Goal: Find specific page/section: Find specific page/section

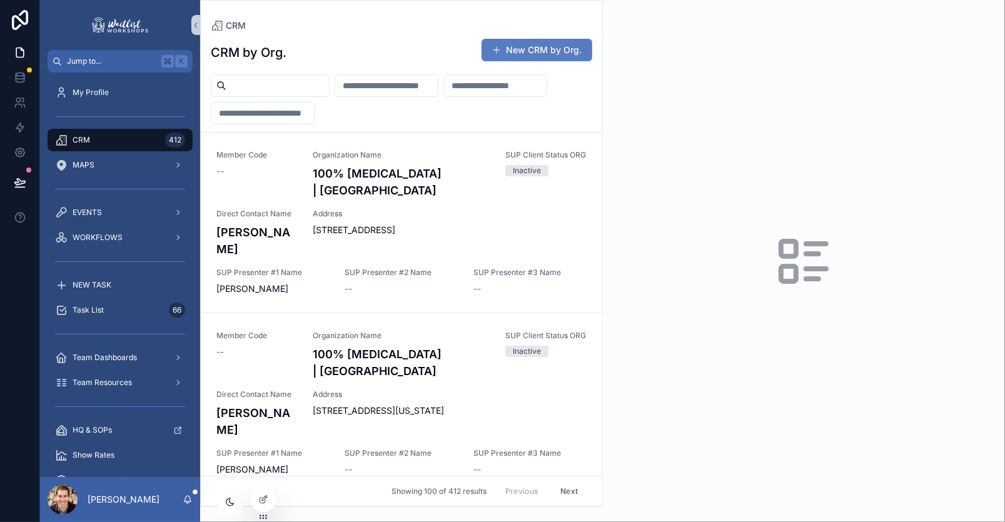
click at [260, 81] on input "scrollable content" at bounding box center [277, 86] width 103 height 18
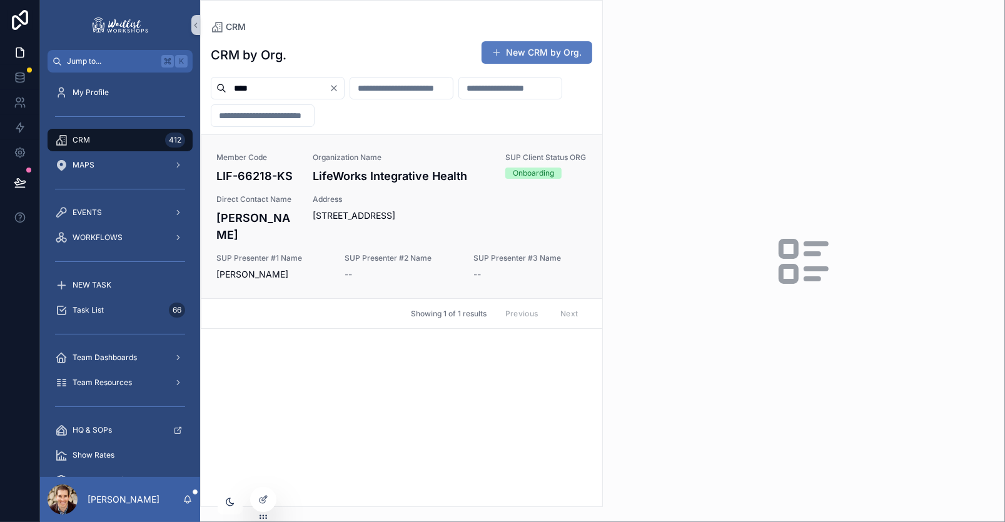
type input "****"
click at [284, 196] on span "Direct Contact Name" at bounding box center [256, 200] width 81 height 10
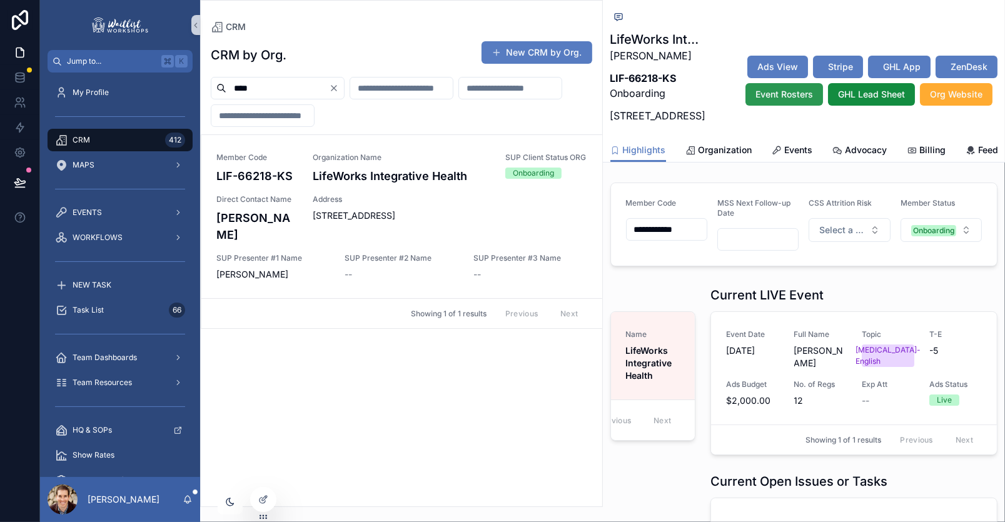
click at [781, 101] on span "Event Rosters" at bounding box center [785, 94] width 58 height 13
